Goal: Check status: Check status

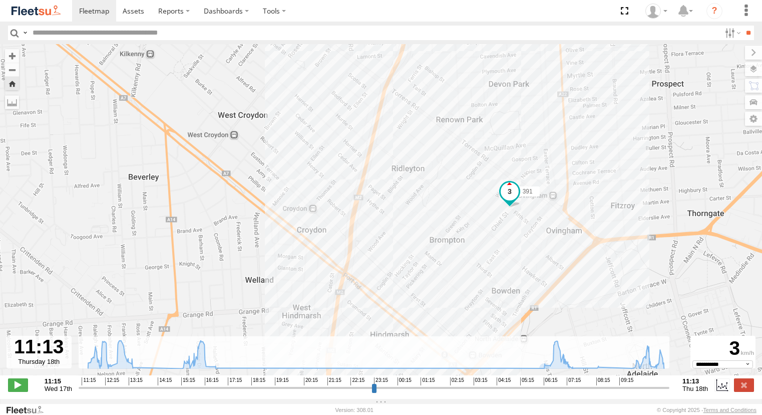
select select "**********"
click at [95, 18] on link at bounding box center [94, 11] width 44 height 22
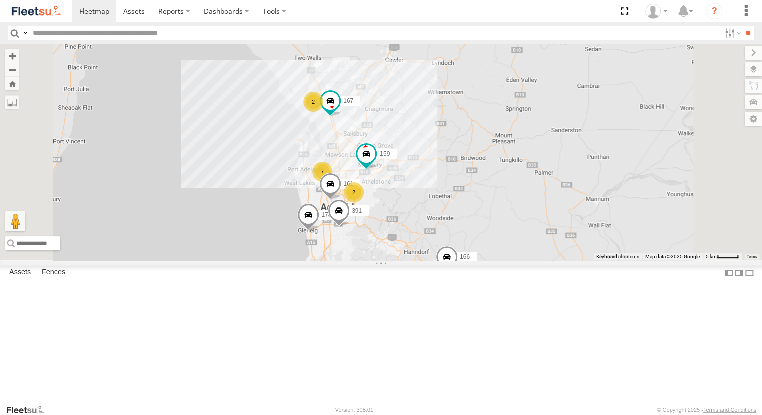
click at [0, 0] on div "391" at bounding box center [0, 0] width 0 height 0
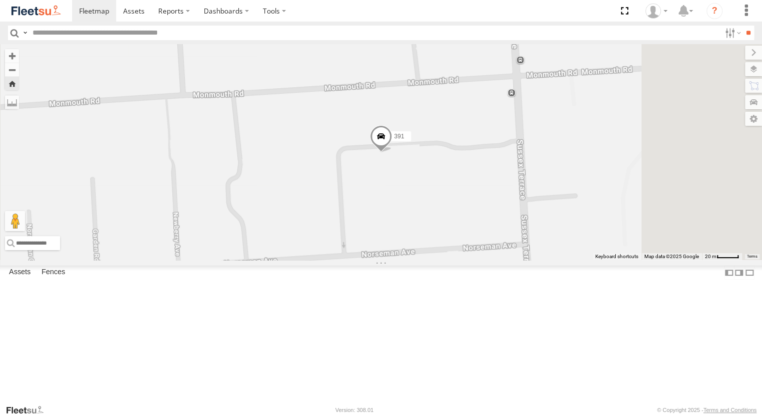
click at [392, 152] on span at bounding box center [381, 138] width 22 height 27
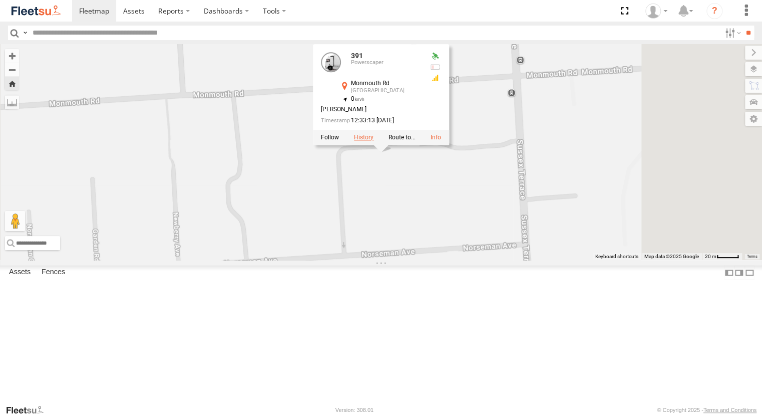
click at [374, 141] on label at bounding box center [364, 137] width 20 height 7
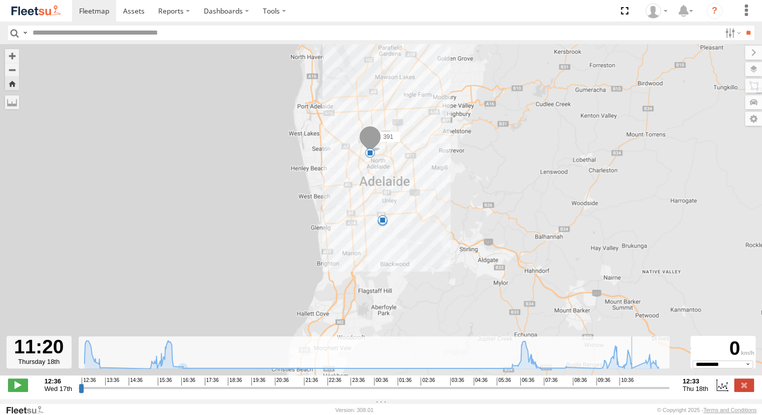
drag, startPoint x: 81, startPoint y: 394, endPoint x: 637, endPoint y: 390, distance: 556.0
click at [637, 390] on input "range" at bounding box center [374, 388] width 591 height 10
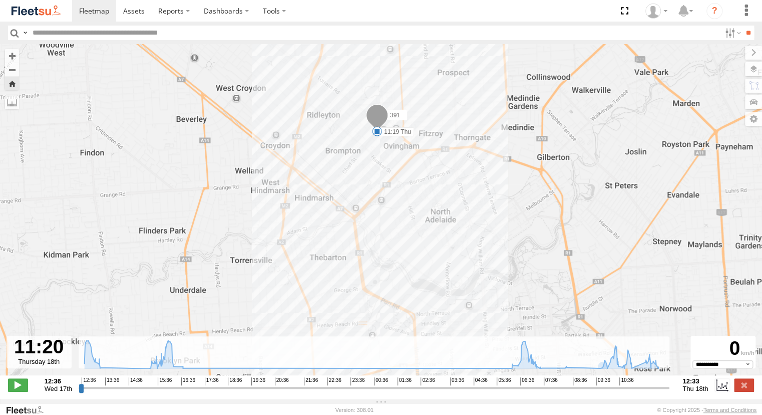
drag, startPoint x: 376, startPoint y: 84, endPoint x: 376, endPoint y: 186, distance: 101.7
click at [376, 186] on div "391 13:22 Wed 16:20 Wed 16:44 Wed 07:35 Thu 08:37 Thu 11:19 Thu 12:27 Thu" at bounding box center [381, 215] width 762 height 342
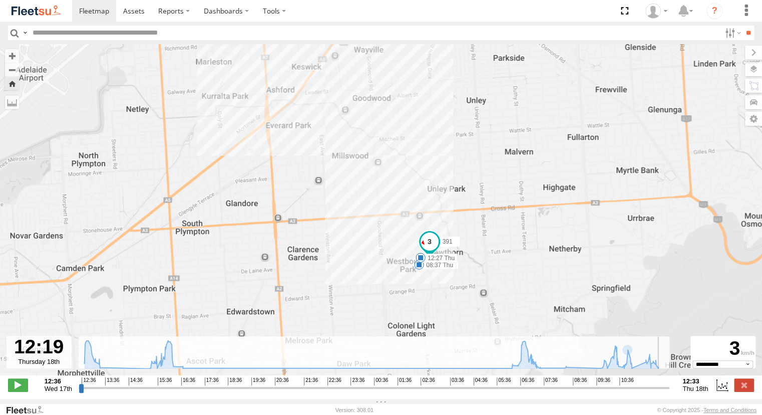
drag, startPoint x: 639, startPoint y: 396, endPoint x: 661, endPoint y: 397, distance: 22.5
type input "**********"
click at [661, 392] on input "range" at bounding box center [374, 388] width 591 height 10
